Goal: Information Seeking & Learning: Learn about a topic

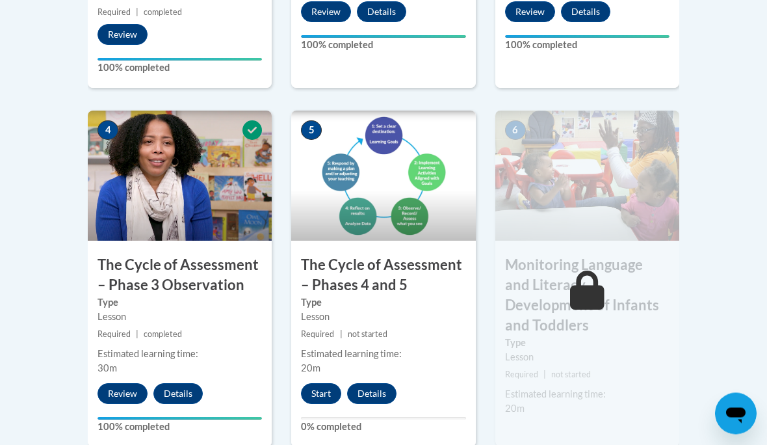
scroll to position [792, 0]
click at [320, 389] on button "Start" at bounding box center [321, 393] width 40 height 21
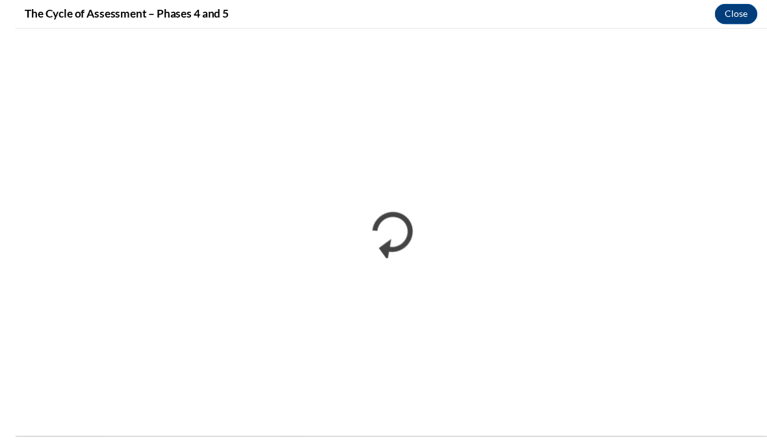
scroll to position [845, 0]
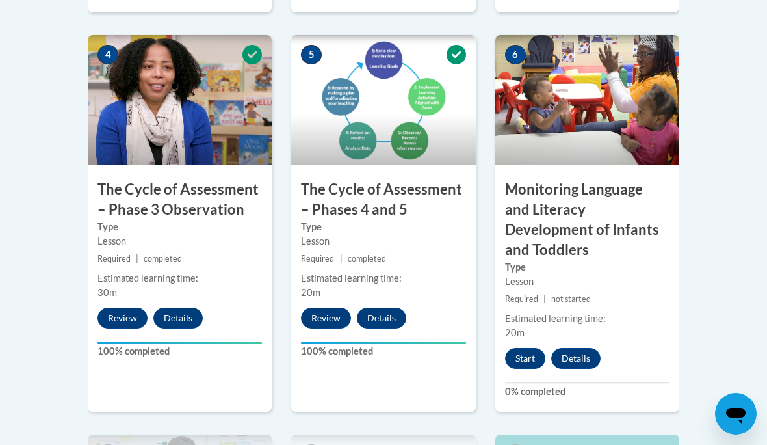
scroll to position [873, 0]
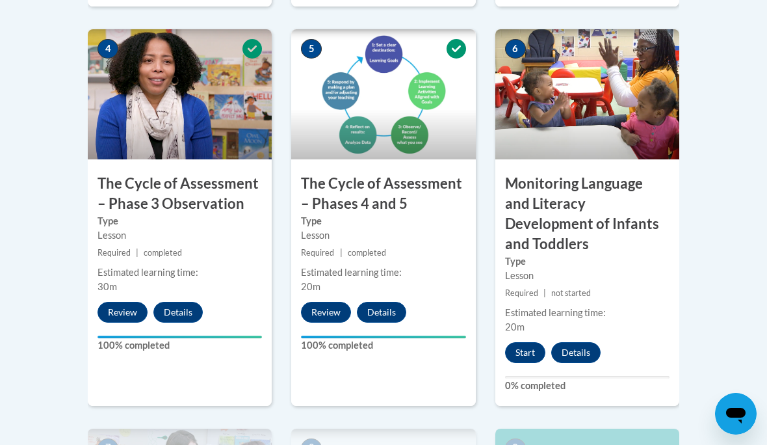
click at [524, 342] on button "Start" at bounding box center [525, 352] width 40 height 21
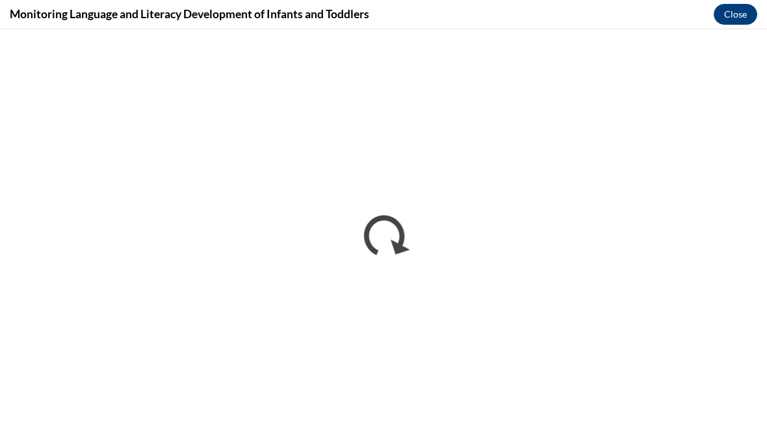
scroll to position [929, 0]
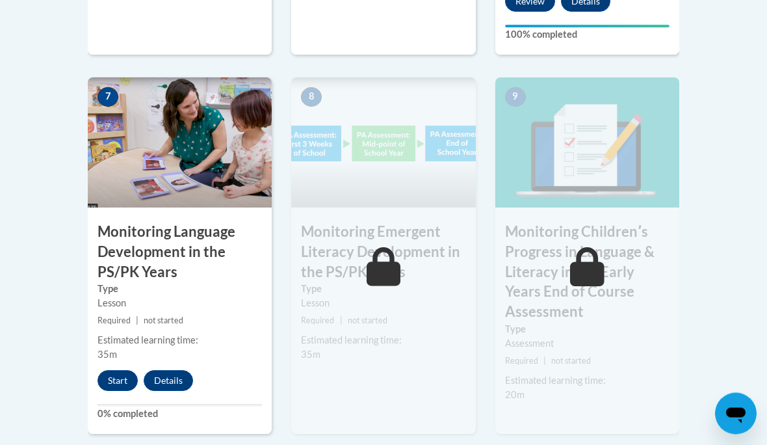
scroll to position [1224, 0]
click at [123, 370] on button "Start" at bounding box center [117, 380] width 40 height 21
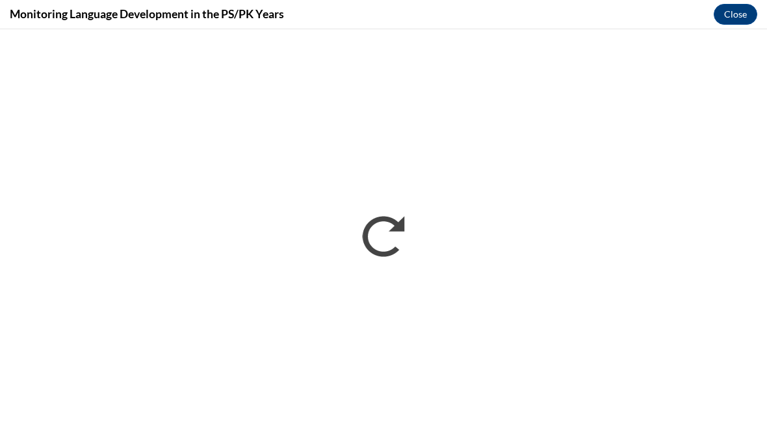
scroll to position [0, 0]
